Goal: Transaction & Acquisition: Obtain resource

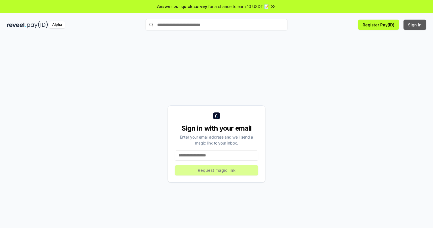
click at [415, 25] on button "Sign In" at bounding box center [414, 25] width 23 height 10
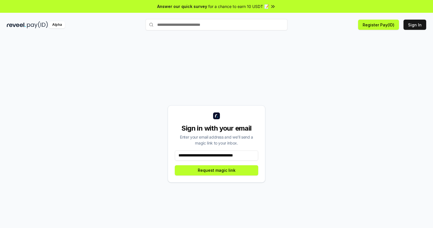
scroll to position [0, 1]
type input "**********"
click at [216, 170] on button "Request magic link" at bounding box center [216, 170] width 83 height 10
